Goal: Register for event/course

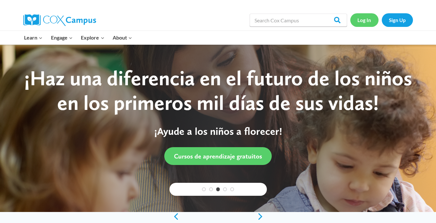
click at [359, 21] on link "Log In" at bounding box center [364, 19] width 28 height 13
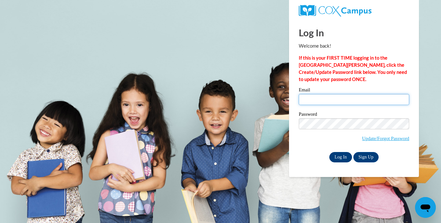
type input "clew5711@yahoo.com"
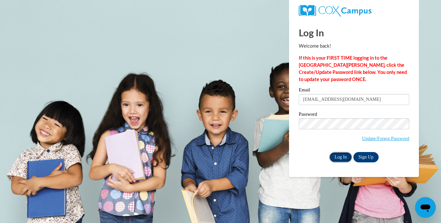
click at [341, 156] on input "Log In" at bounding box center [340, 157] width 23 height 10
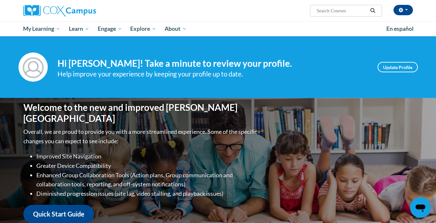
click at [321, 12] on input "Search..." at bounding box center [342, 11] width 52 height 8
type input "childcare"
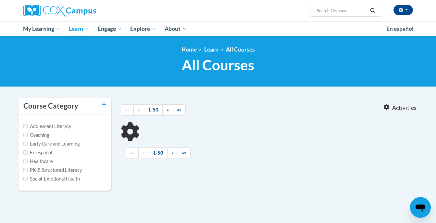
type input "childcare"
click at [25, 143] on input "Early Care and Learning" at bounding box center [25, 144] width 4 height 4
checkbox input "true"
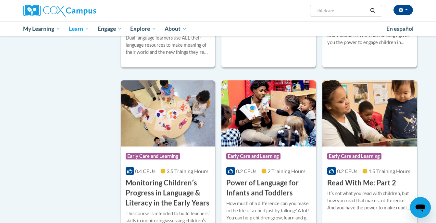
scroll to position [405, 0]
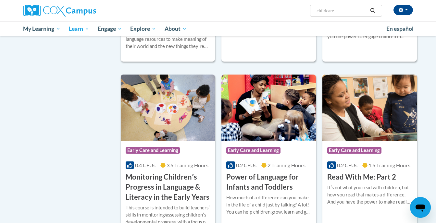
click at [372, 109] on img at bounding box center [369, 108] width 94 height 66
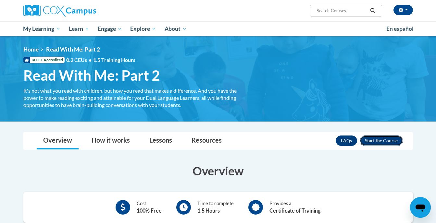
click at [374, 140] on button "Enroll" at bounding box center [381, 141] width 43 height 10
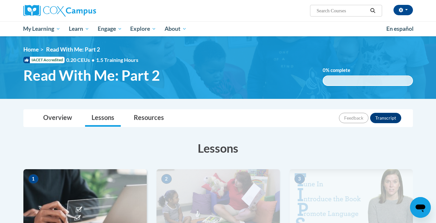
click at [206, 94] on img at bounding box center [218, 67] width 436 height 63
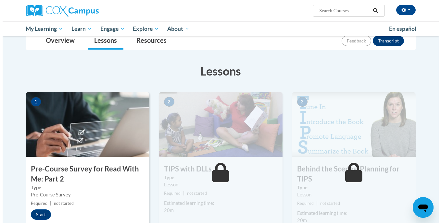
scroll to position [75, 0]
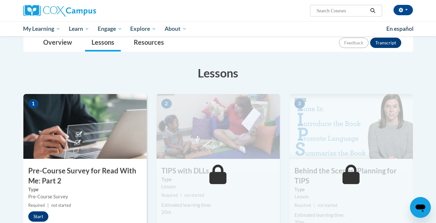
click at [45, 209] on small "Required | not started" at bounding box center [84, 205] width 123 height 7
click at [43, 214] on button "Start" at bounding box center [38, 217] width 20 height 10
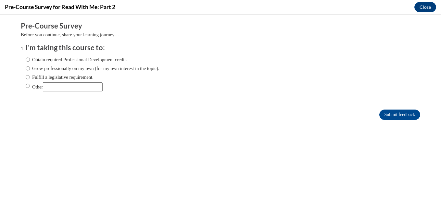
scroll to position [0, 0]
click at [26, 58] on input "Obtain required Professional Development credit." at bounding box center [28, 59] width 4 height 7
radio input "true"
click at [391, 110] on input "Submit feedback" at bounding box center [399, 115] width 41 height 10
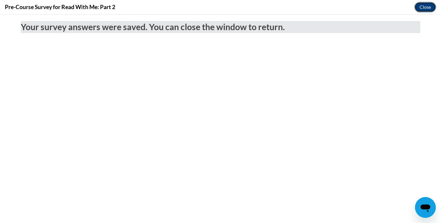
click at [423, 10] on button "Close" at bounding box center [425, 7] width 22 height 10
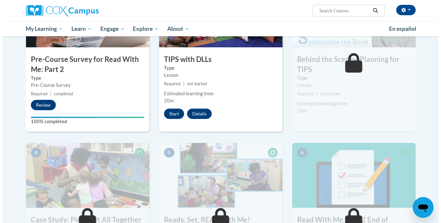
scroll to position [188, 0]
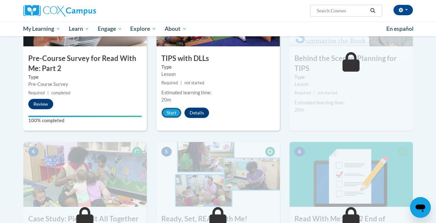
drag, startPoint x: 169, startPoint y: 110, endPoint x: 163, endPoint y: 107, distance: 7.0
click at [163, 107] on div "2 TIPS with DLLs Type Lesson Required | not started Estimated learning time: 20…" at bounding box center [217, 56] width 123 height 149
click at [170, 111] on button "Start" at bounding box center [171, 113] width 20 height 10
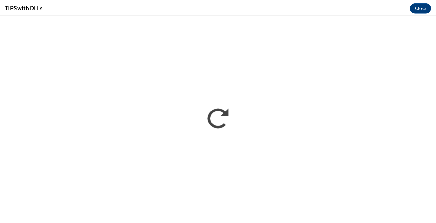
scroll to position [0, 0]
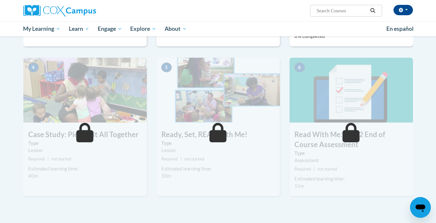
scroll to position [155, 0]
